Goal: Information Seeking & Learning: Find specific fact

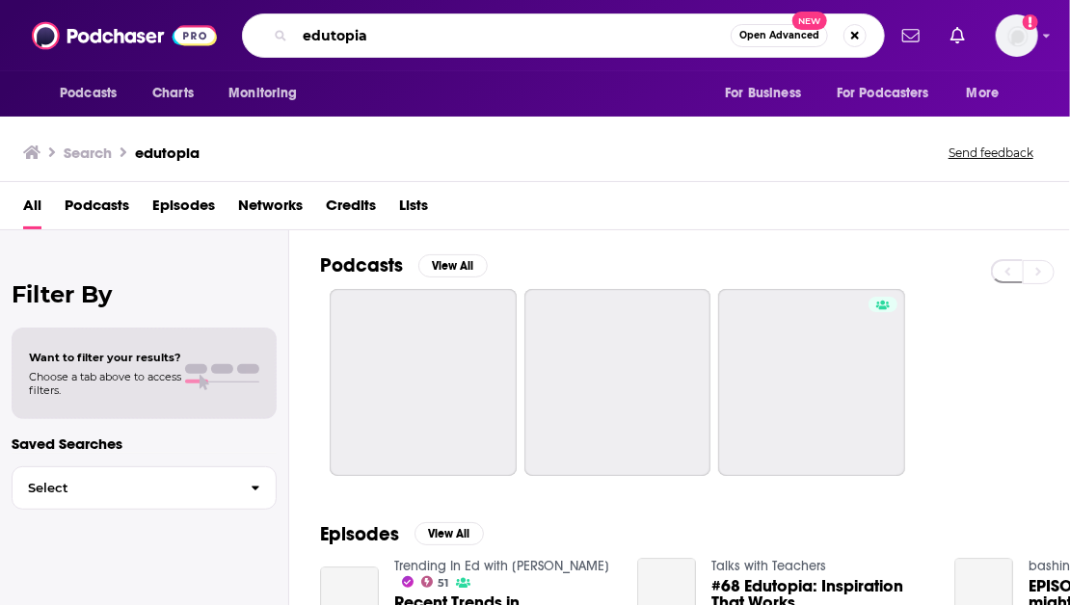
drag, startPoint x: 412, startPoint y: 46, endPoint x: 292, endPoint y: 41, distance: 119.6
click at [292, 41] on div "edutopia Open Advanced New" at bounding box center [563, 35] width 643 height 44
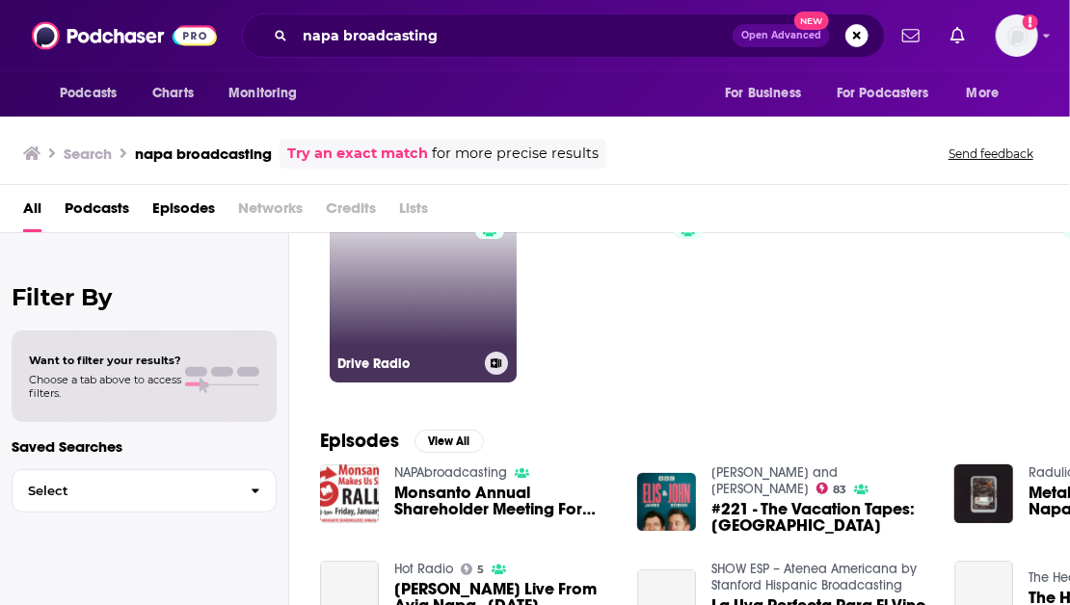
scroll to position [193, 0]
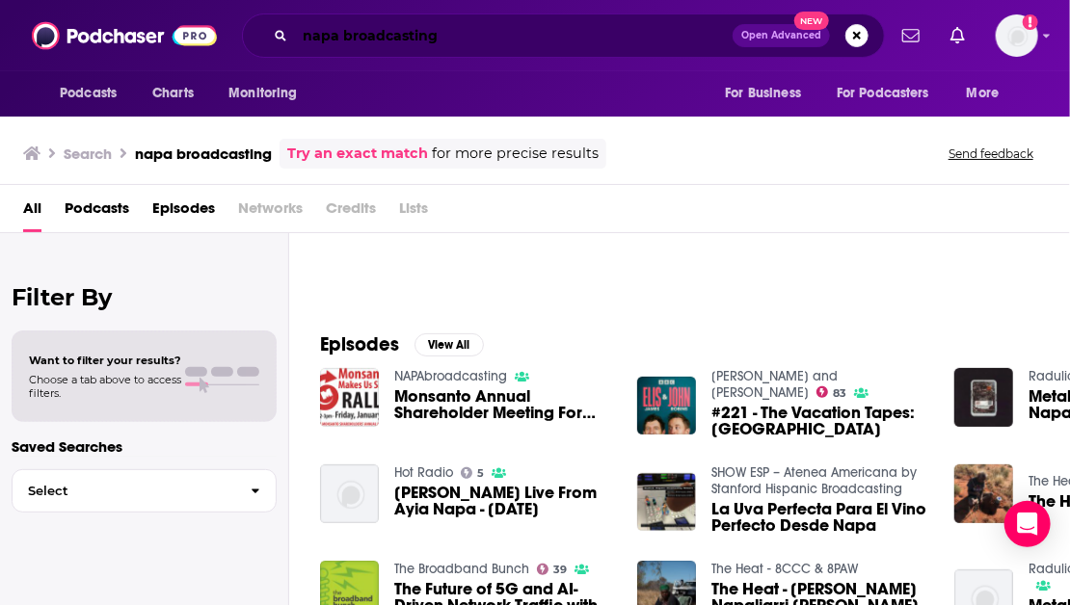
click at [374, 39] on input "napa broadcasting" at bounding box center [514, 35] width 438 height 31
click at [374, 37] on input "napa broadcasting" at bounding box center [514, 35] width 438 height 31
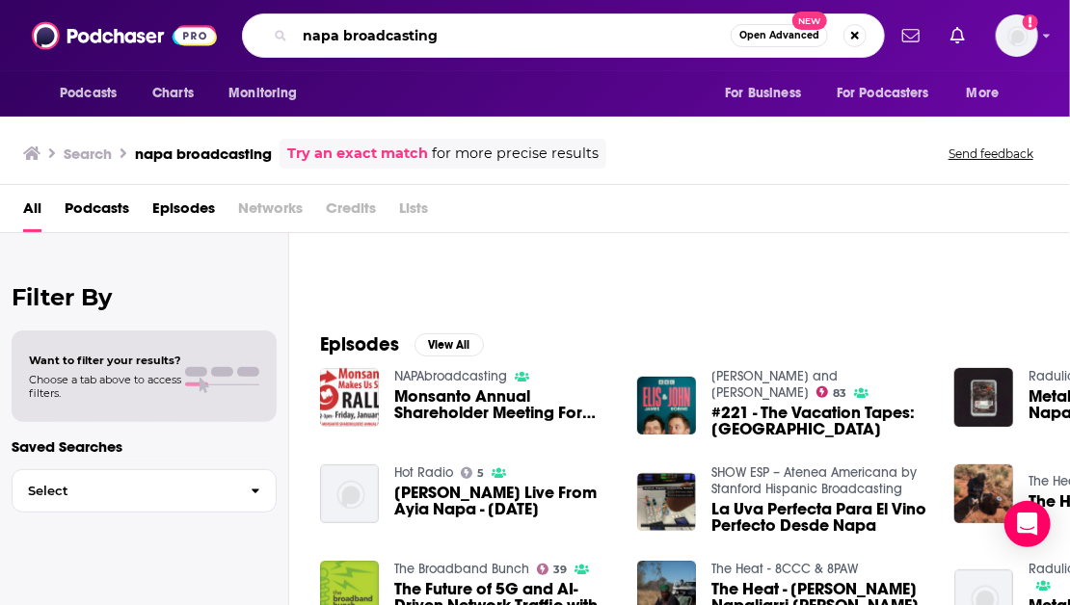
click at [374, 37] on input "napa broadcasting" at bounding box center [513, 35] width 436 height 31
type input "who what why"
